Goal: Task Accomplishment & Management: Manage account settings

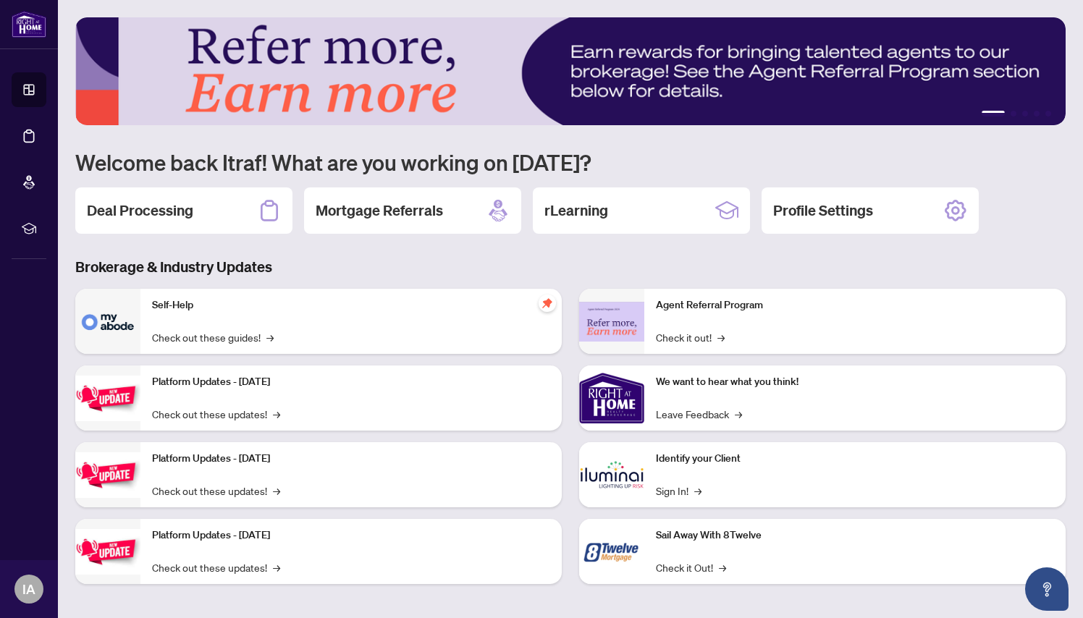
click at [192, 219] on h2 "Deal Processing" at bounding box center [140, 210] width 106 height 20
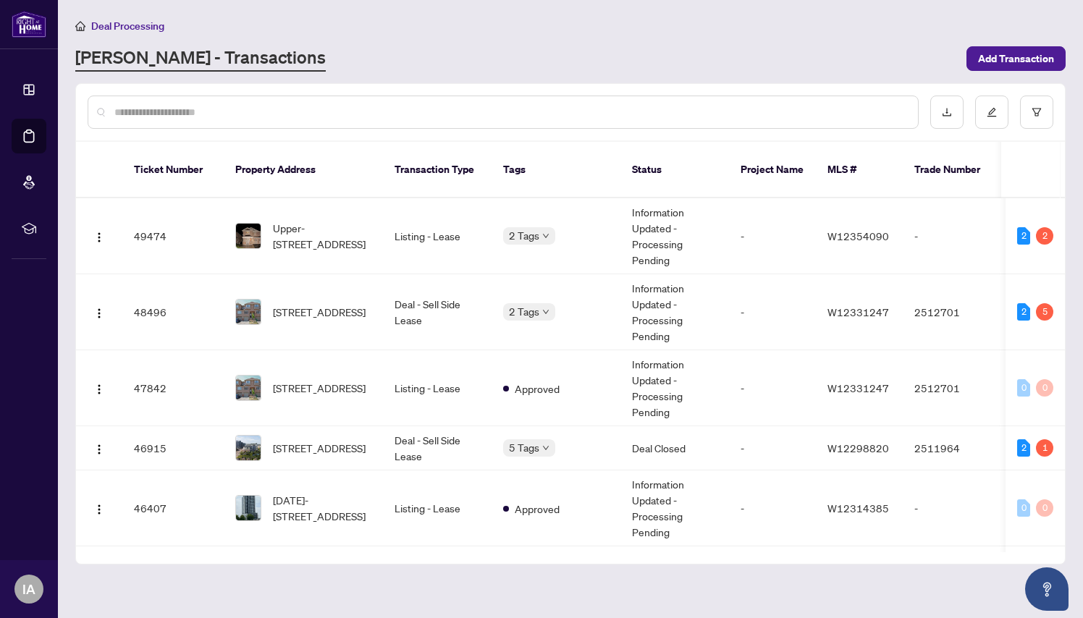
click at [339, 440] on span "[STREET_ADDRESS]" at bounding box center [319, 448] width 93 height 16
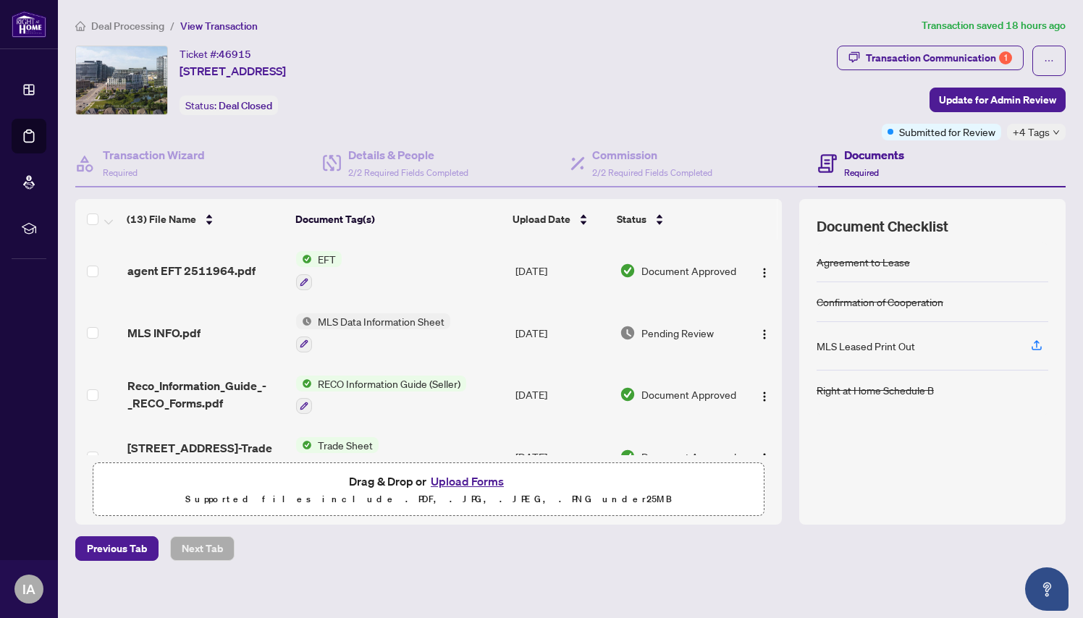
click at [326, 259] on span "EFT" at bounding box center [327, 259] width 30 height 16
drag, startPoint x: 339, startPoint y: 433, endPoint x: 306, endPoint y: 325, distance: 112.9
click at [306, 325] on span "EFT" at bounding box center [317, 331] width 159 height 16
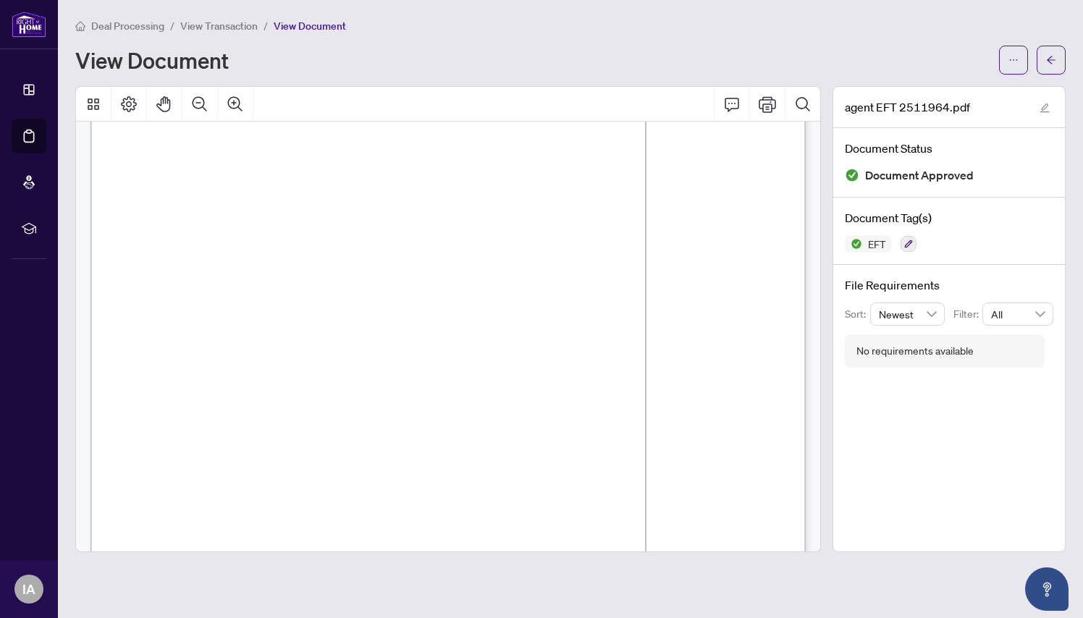
scroll to position [59, 0]
